Goal: Use online tool/utility: Utilize a website feature to perform a specific function

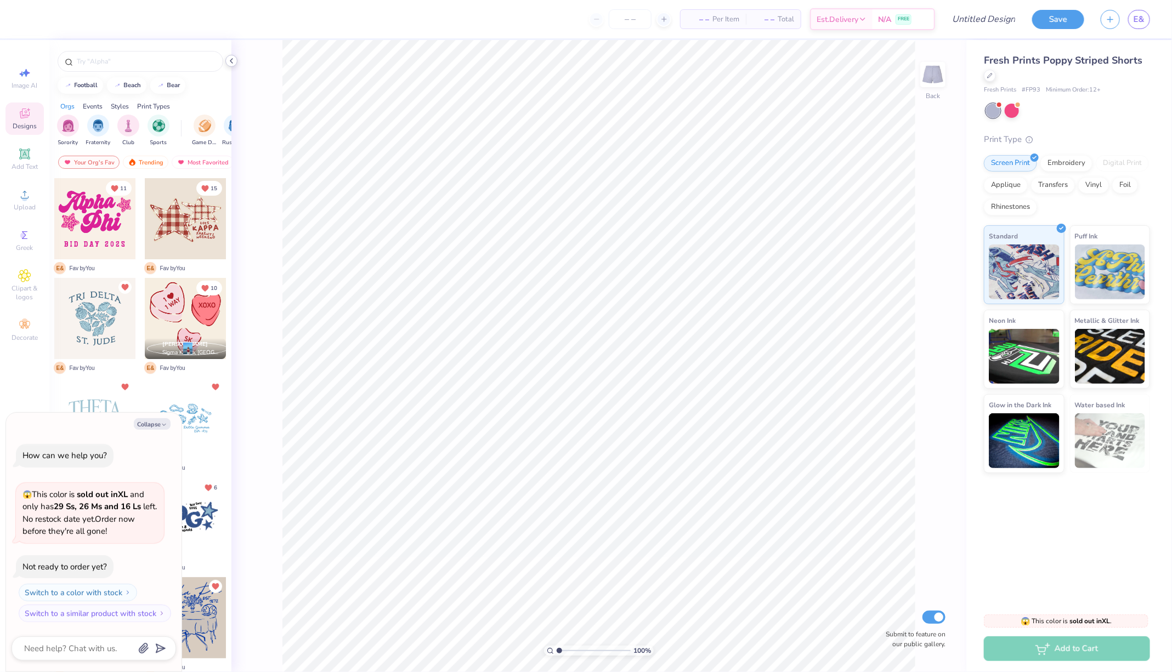
click at [231, 63] on icon at bounding box center [231, 60] width 9 height 9
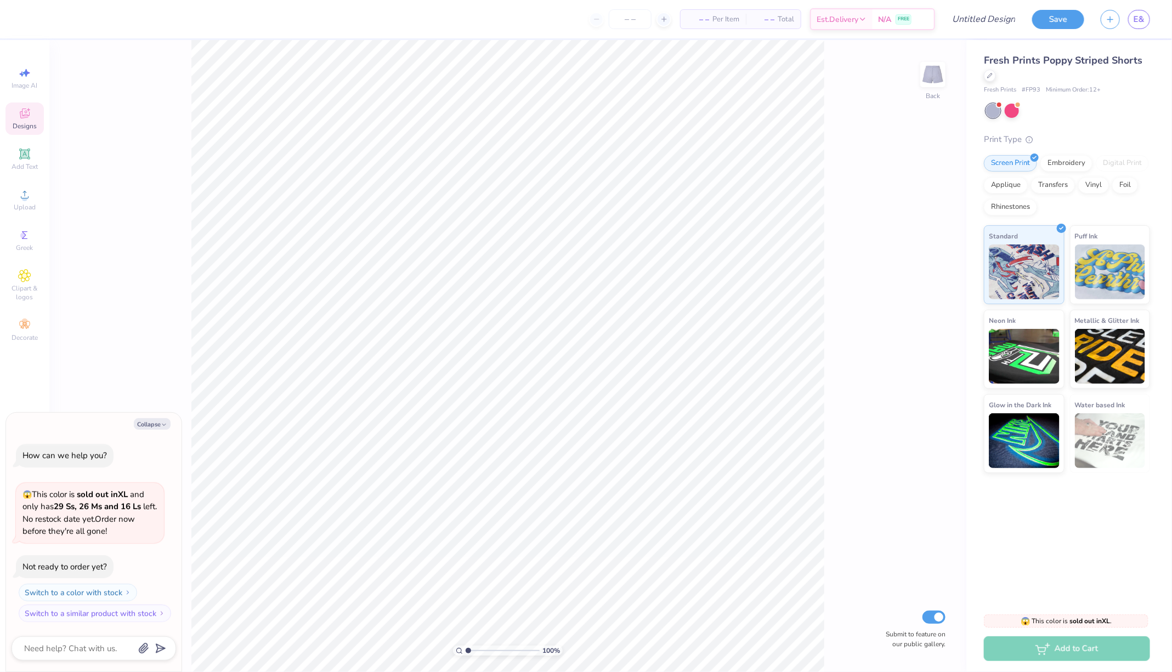
click at [703, 22] on span "– –" at bounding box center [698, 20] width 22 height 12
click at [700, 21] on span "– –" at bounding box center [698, 20] width 22 height 12
type textarea "x"
click at [700, 21] on span "– –" at bounding box center [698, 20] width 22 height 12
click at [631, 18] on input "number" at bounding box center [630, 19] width 43 height 20
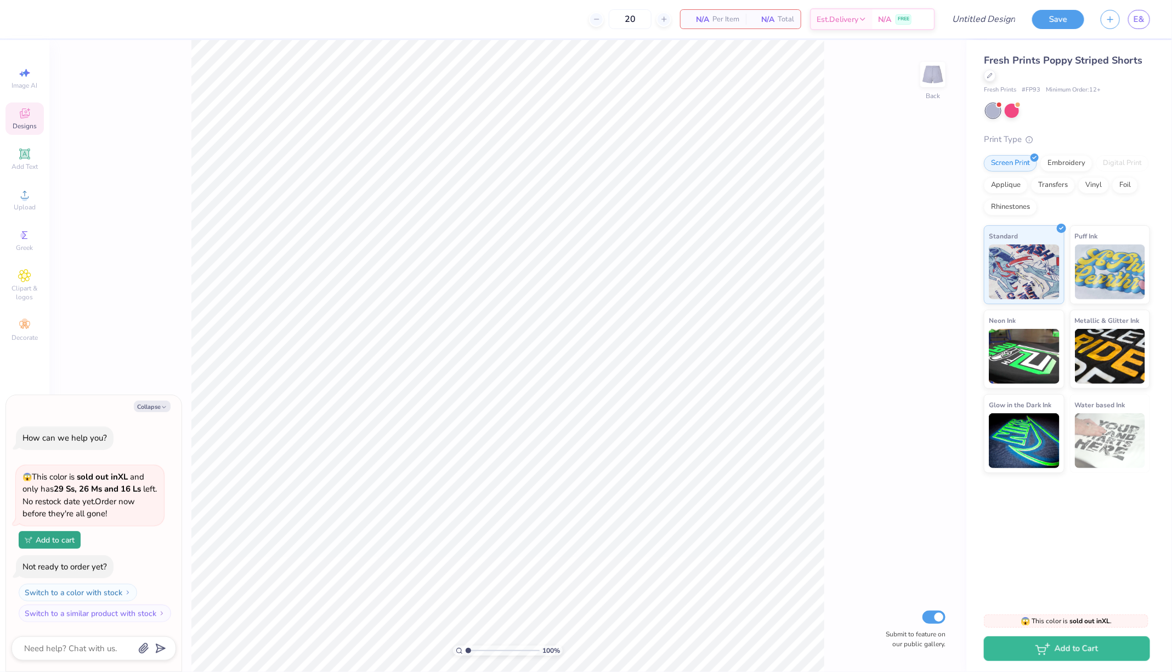
type input "20"
click at [769, 22] on span "N/A" at bounding box center [763, 20] width 22 height 12
click at [31, 76] on icon at bounding box center [24, 72] width 13 height 13
type textarea "x"
select select "4"
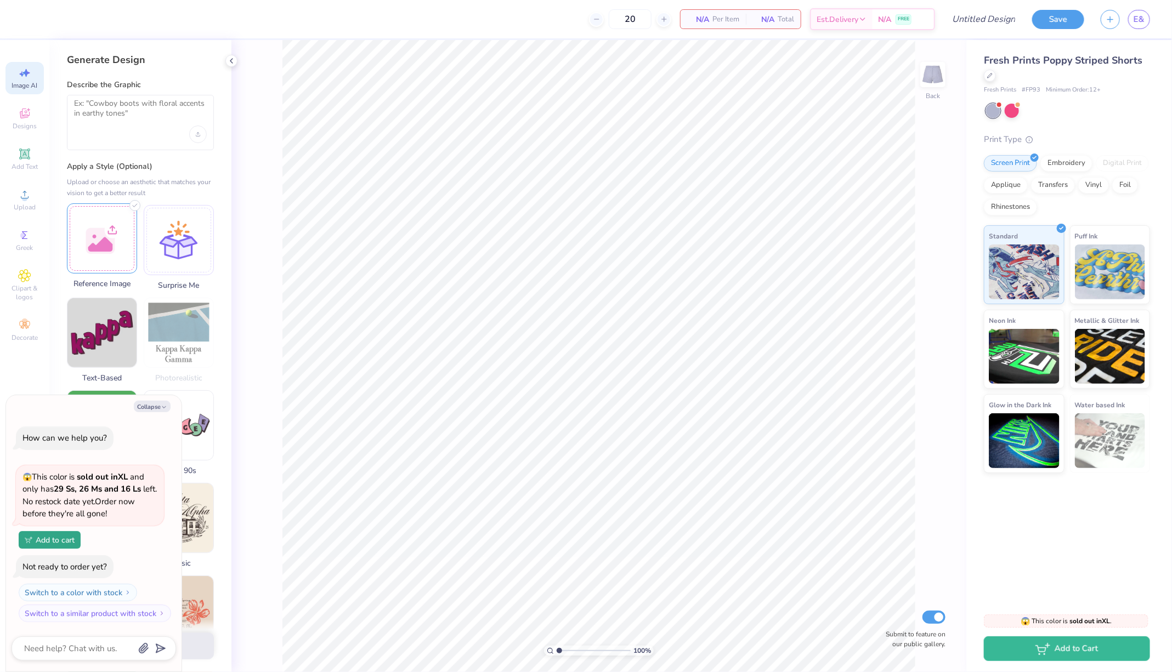
click at [102, 243] on div at bounding box center [102, 238] width 70 height 70
click at [104, 115] on textarea at bounding box center [140, 112] width 133 height 27
type textarea "c"
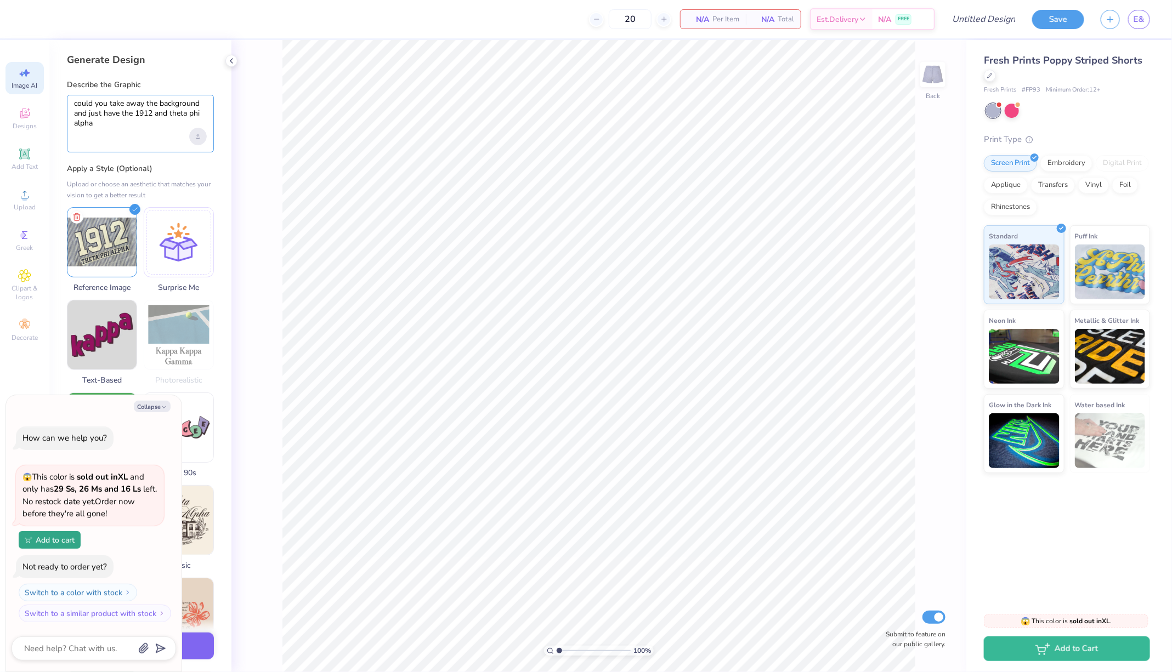
type textarea "could you take away the background and just have the 1912 and theta phi alpha"
click at [196, 138] on div "Upload image" at bounding box center [198, 137] width 18 height 18
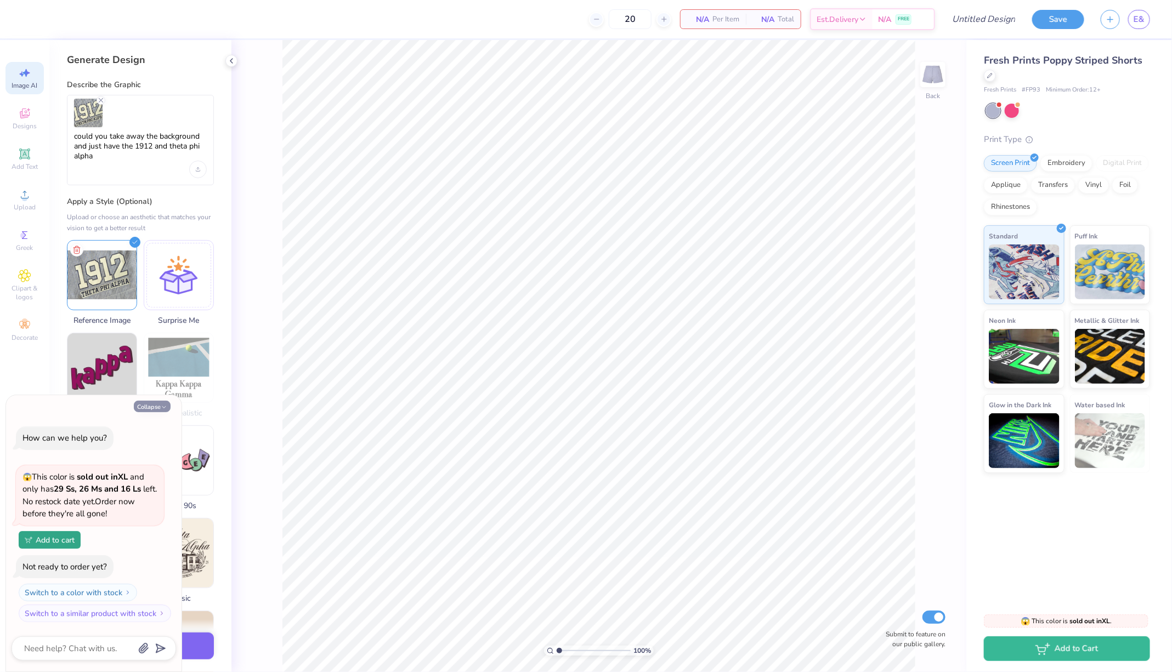
click at [154, 410] on button "Collapse" at bounding box center [152, 407] width 37 height 12
type textarea "x"
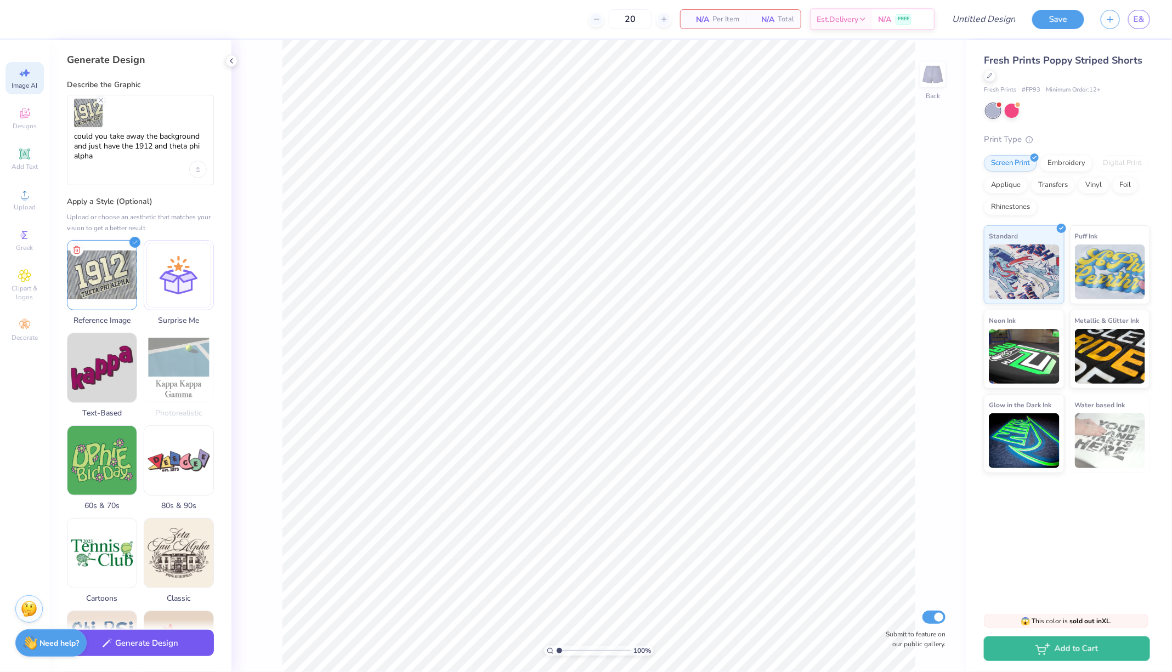
click at [165, 649] on button "Generate Design" at bounding box center [140, 643] width 147 height 27
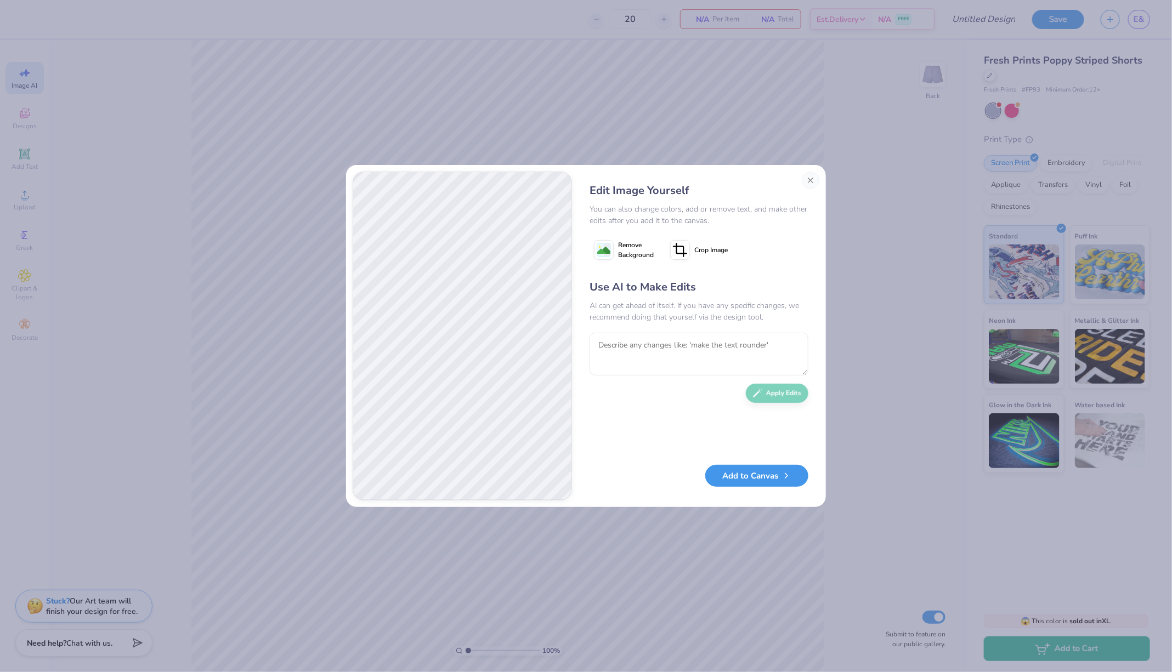
click at [762, 471] on button "Add to Canvas" at bounding box center [756, 476] width 103 height 22
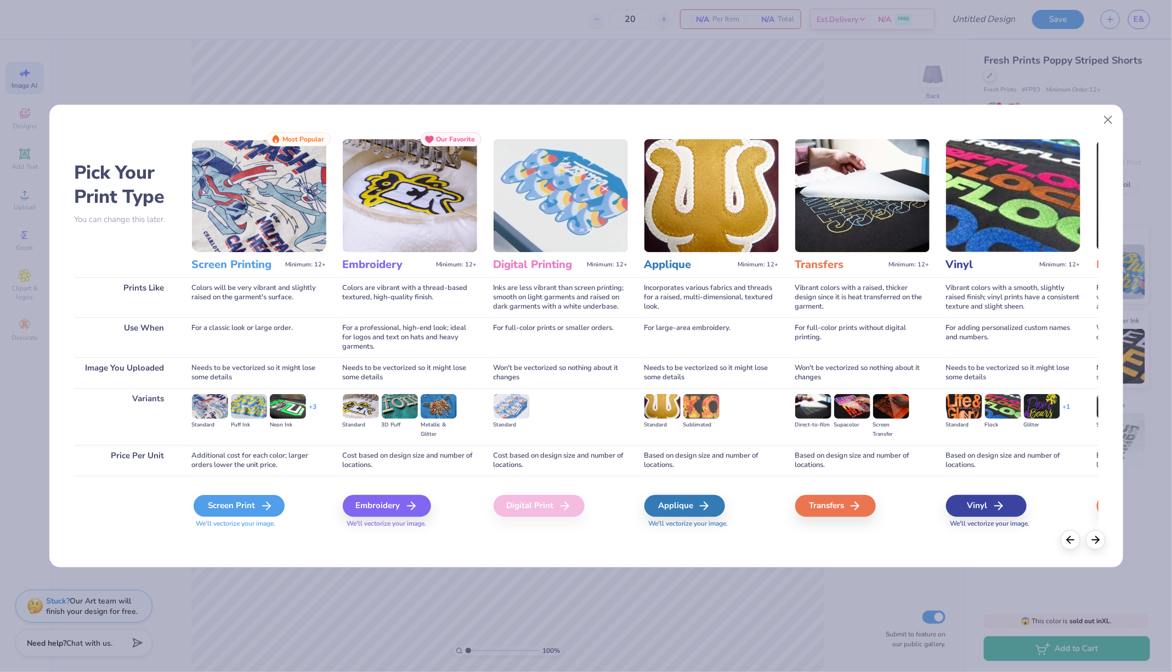
click at [252, 498] on div "Screen Print" at bounding box center [239, 506] width 91 height 22
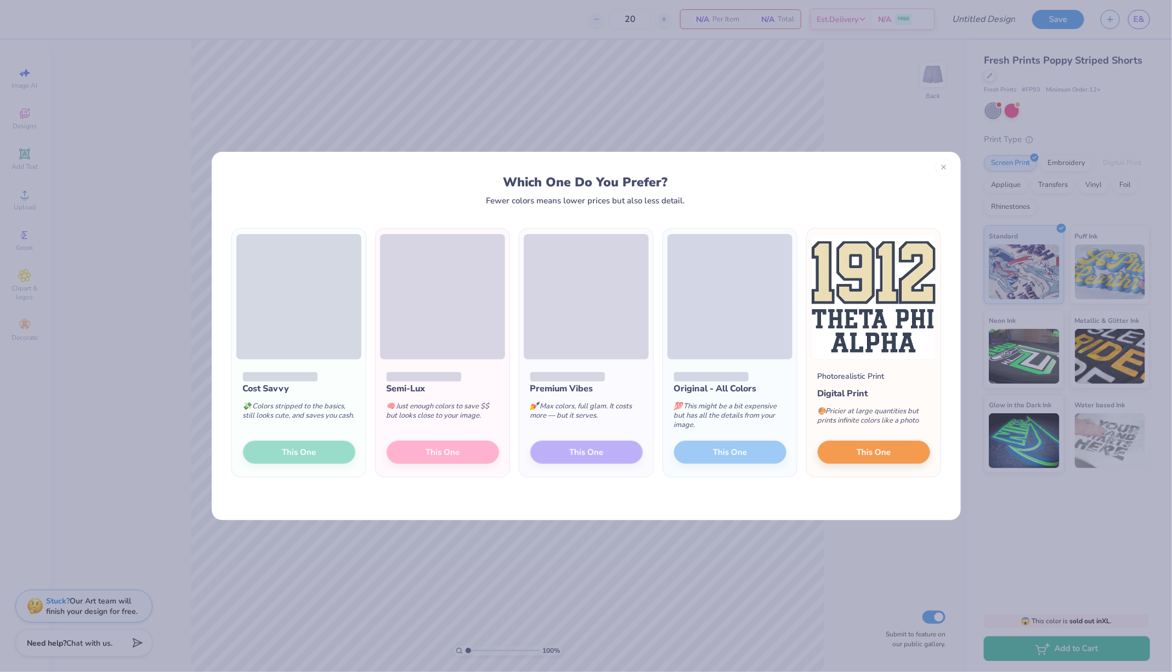
click at [314, 452] on div "Cost Savvy 💸 Colors stripped to the basics, still looks cute, and saves you cas…" at bounding box center [299, 418] width 134 height 117
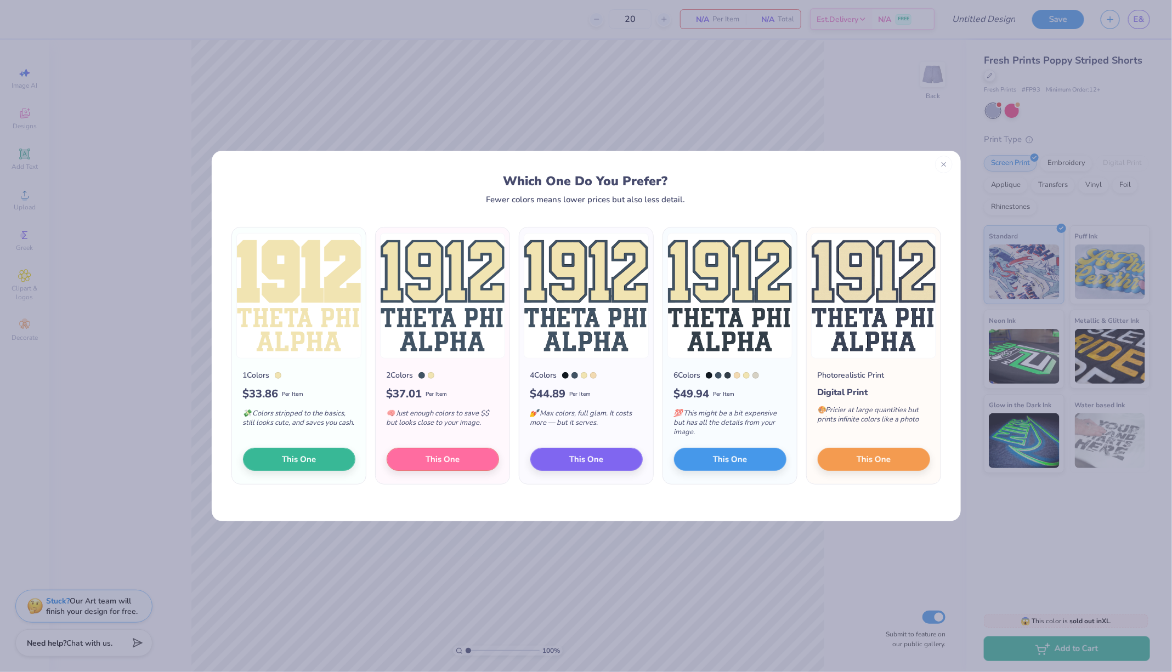
click at [942, 166] on icon at bounding box center [944, 165] width 8 height 8
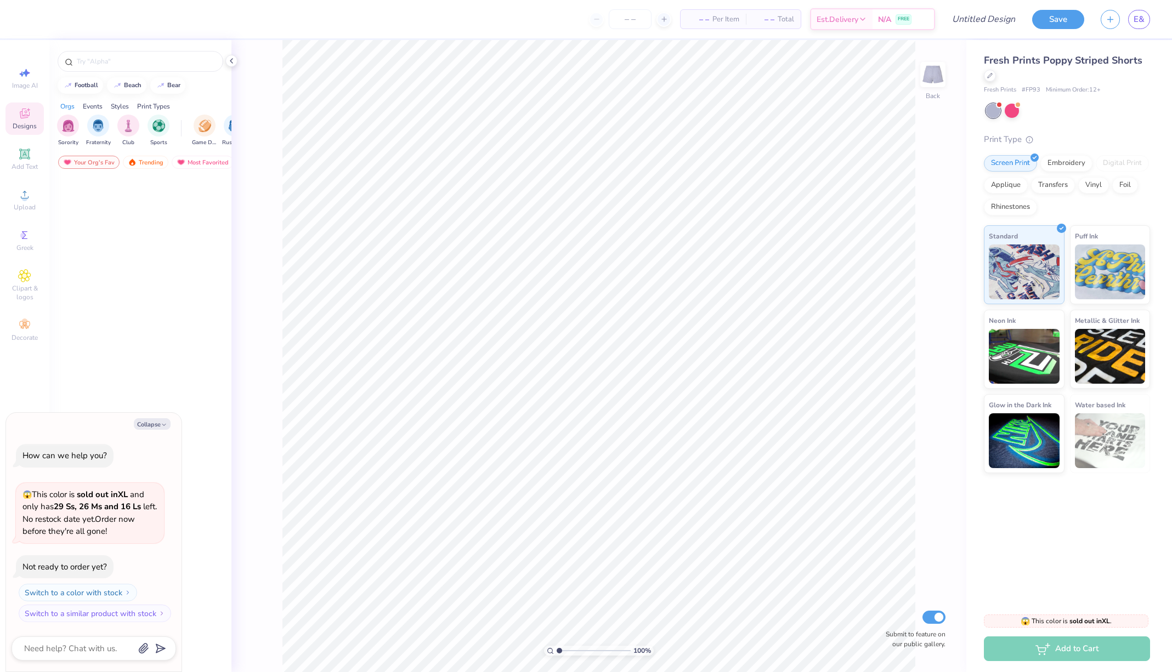
type textarea "x"
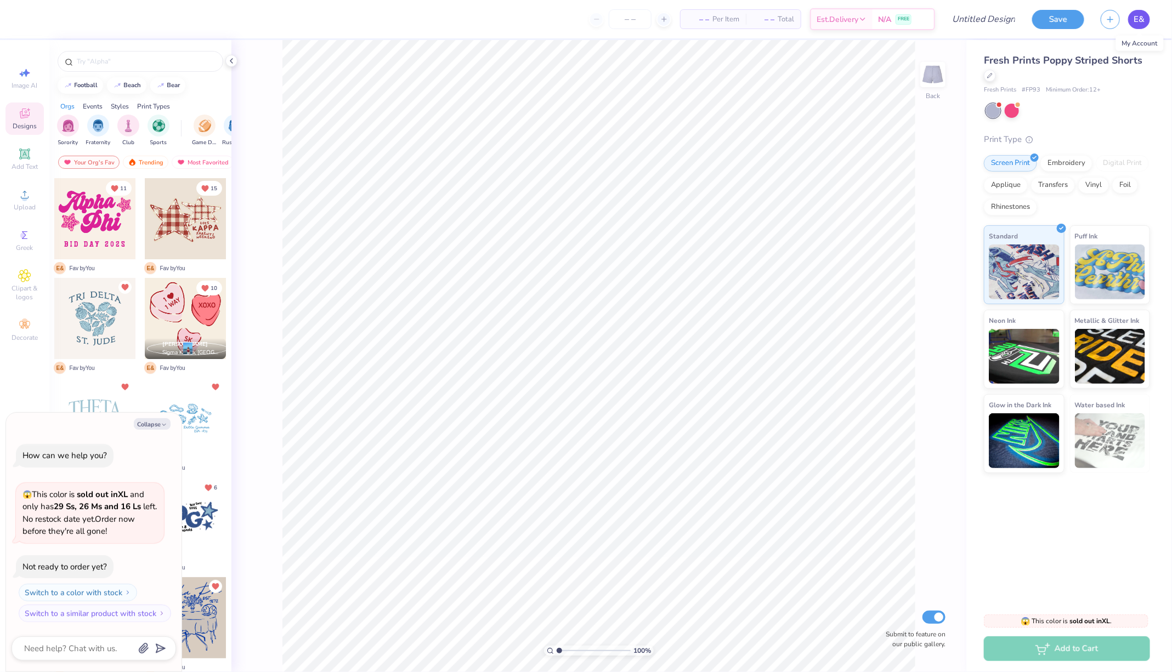
click at [1145, 16] on span "E&" at bounding box center [1139, 19] width 11 height 13
click at [232, 68] on div "100 % Back Submit to feature on our public gallery." at bounding box center [598, 356] width 735 height 632
click at [229, 55] on div at bounding box center [231, 61] width 12 height 12
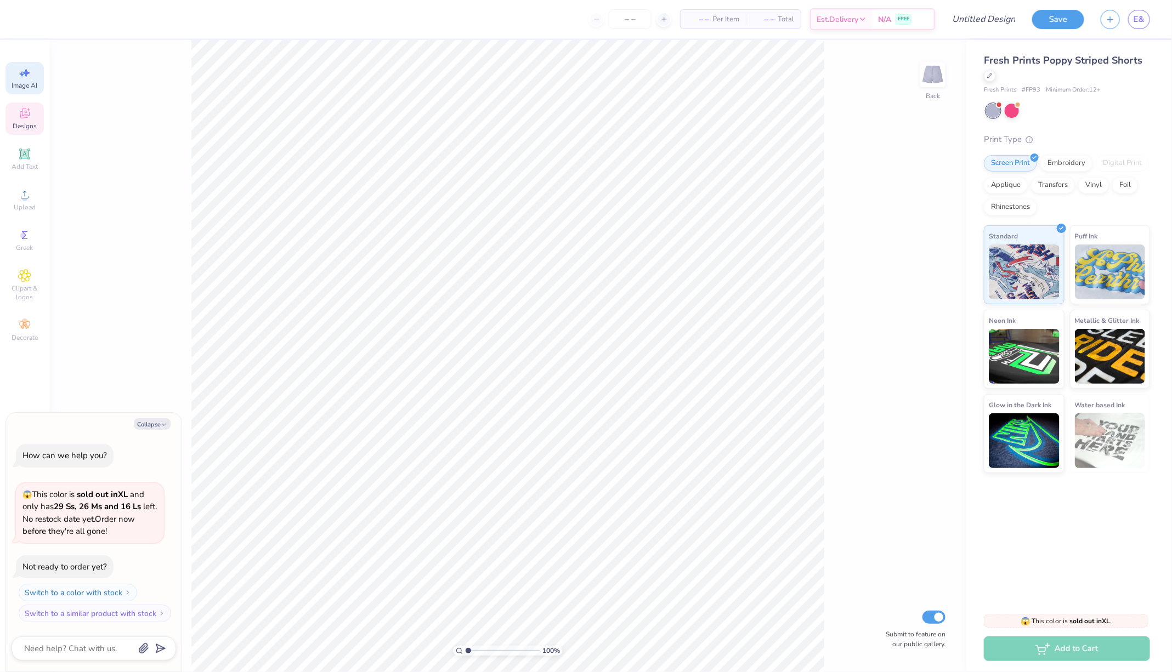
click at [30, 86] on span "Image AI" at bounding box center [25, 85] width 26 height 9
type textarea "x"
select select "4"
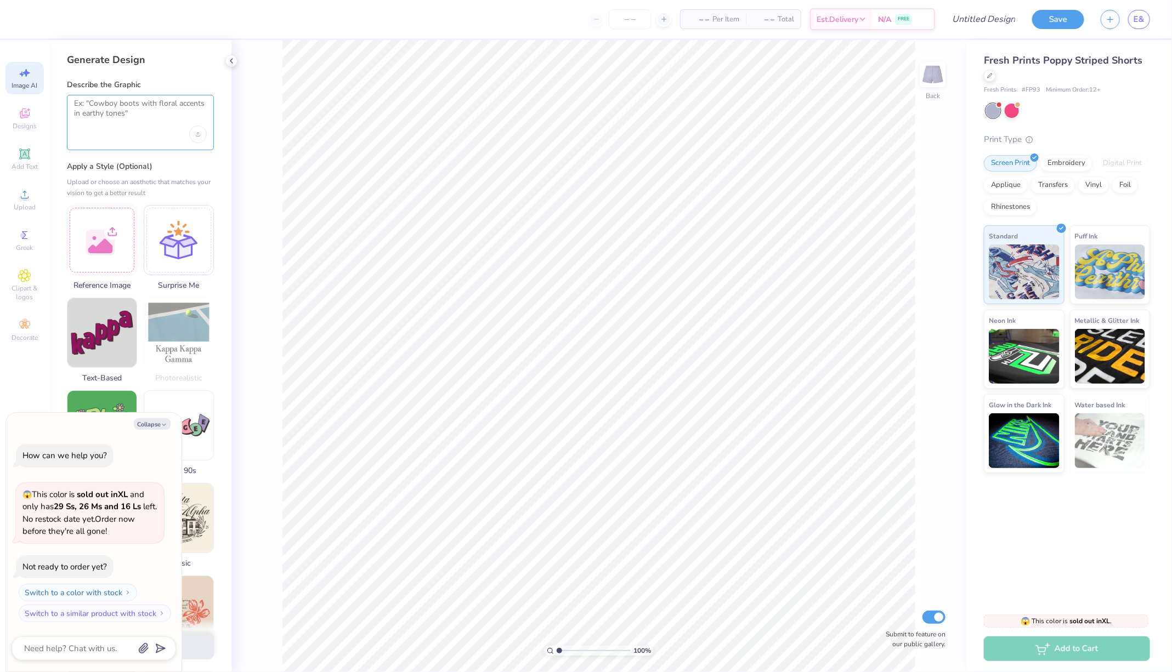
click at [140, 115] on textarea at bounding box center [140, 112] width 133 height 27
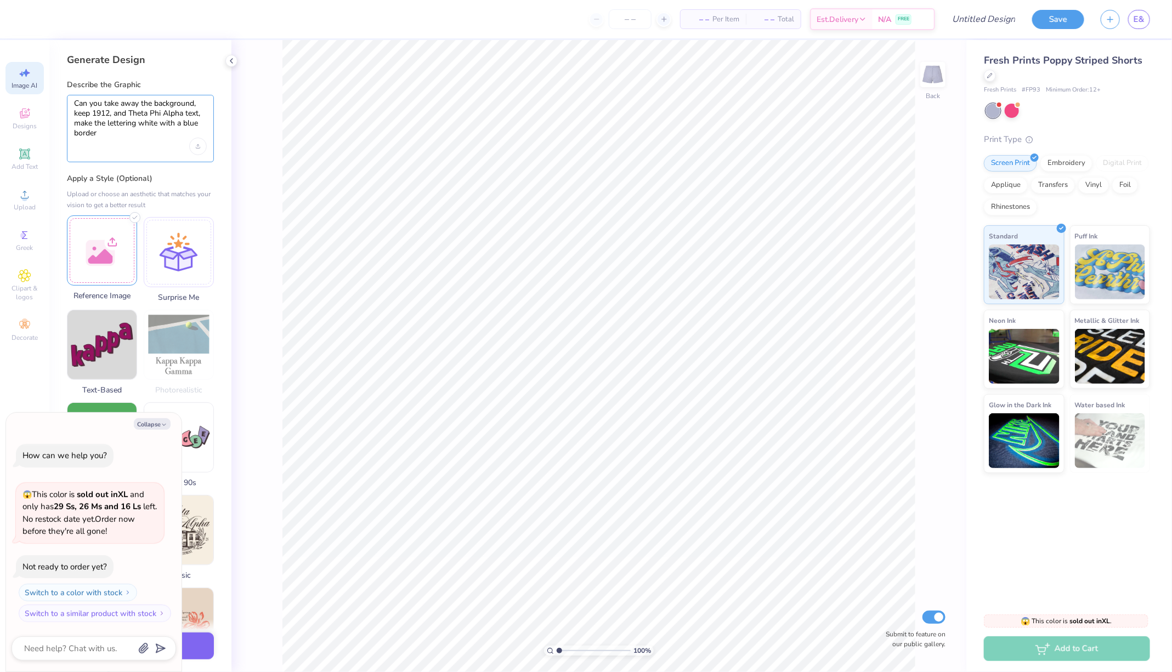
type textarea "Can you take away the background, keep 1912, and Theta Phi Alpha text, make the…"
click at [122, 249] on div at bounding box center [102, 251] width 70 height 70
